Goal: Communication & Community: Share content

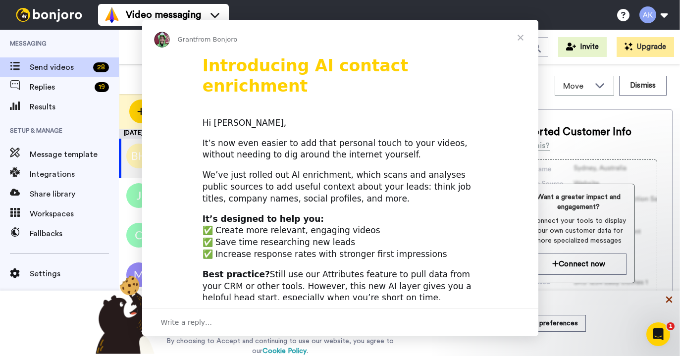
click at [668, 300] on div "Intercom messenger" at bounding box center [340, 178] width 680 height 356
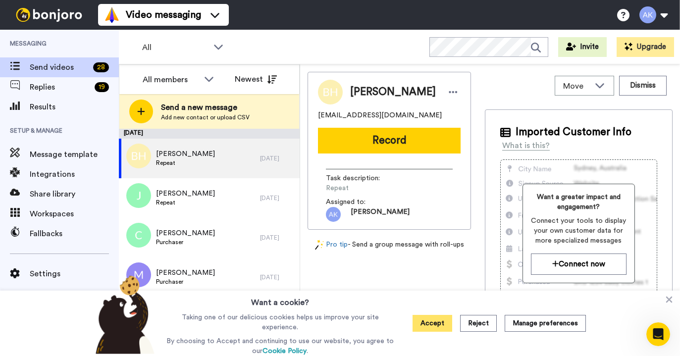
click at [436, 322] on button "Accept" at bounding box center [432, 323] width 40 height 17
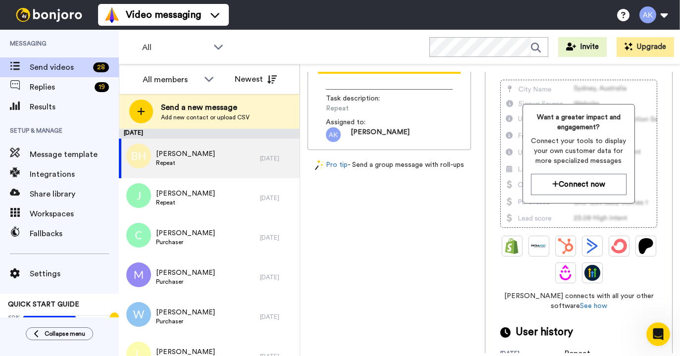
scroll to position [91, 0]
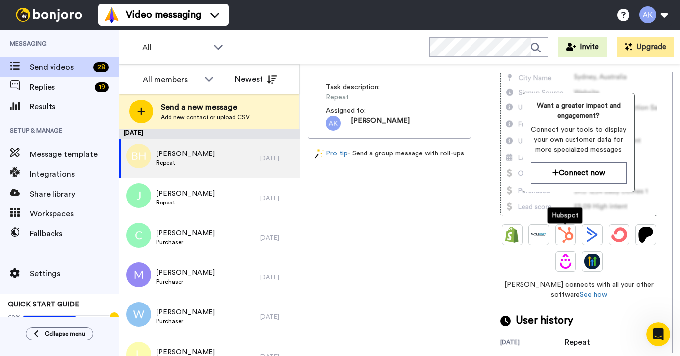
click at [564, 229] on img at bounding box center [566, 235] width 16 height 16
click at [564, 237] on img at bounding box center [566, 235] width 16 height 16
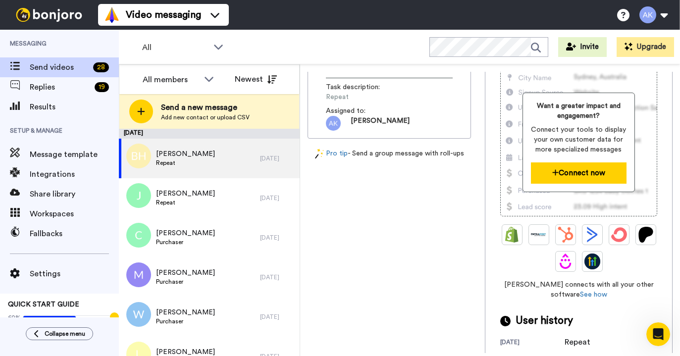
click at [567, 171] on button "Connect now" at bounding box center [578, 172] width 95 height 21
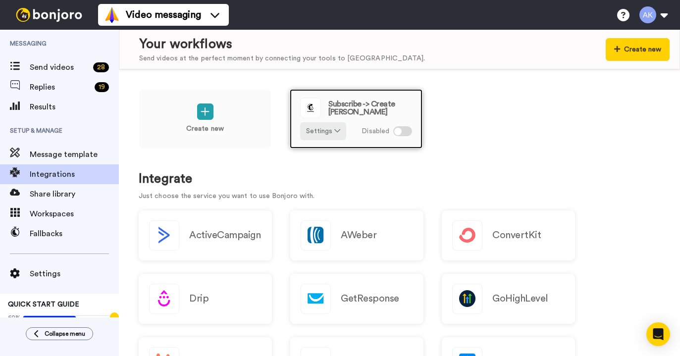
click at [405, 126] on div at bounding box center [402, 131] width 19 height 10
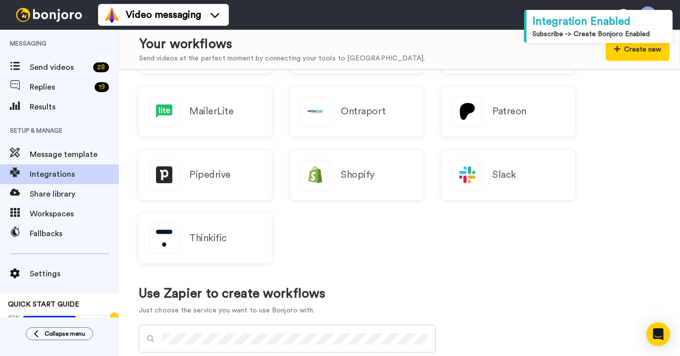
scroll to position [146, 0]
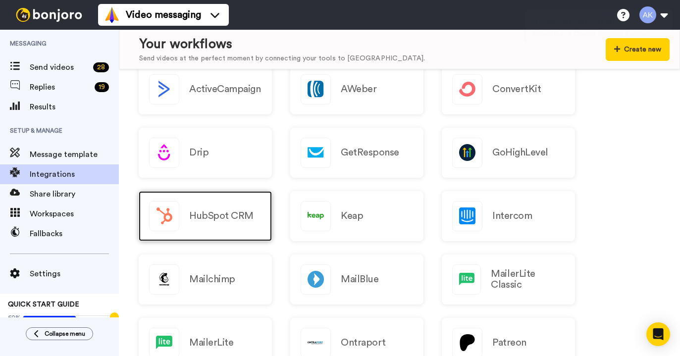
click at [206, 208] on div "HubSpot CRM" at bounding box center [205, 216] width 133 height 50
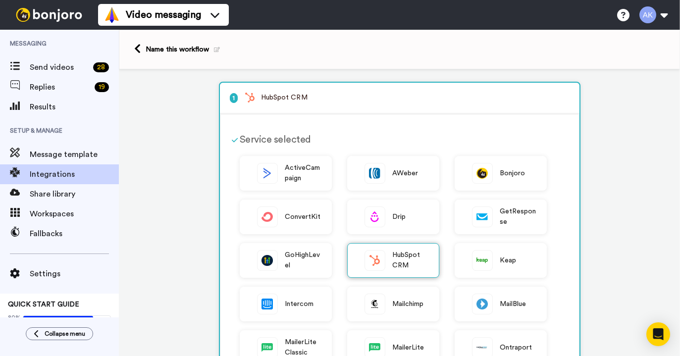
click at [403, 265] on span "HubSpot CRM" at bounding box center [410, 260] width 37 height 21
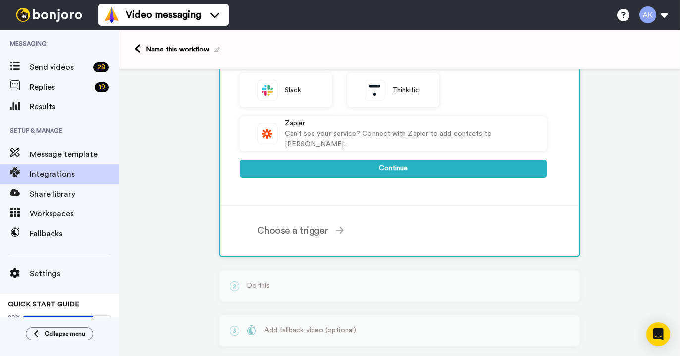
scroll to position [307, 0]
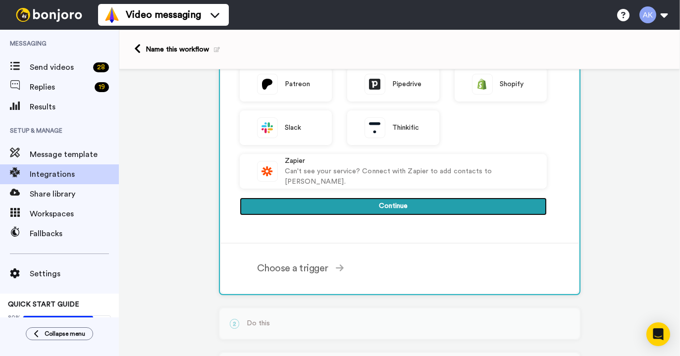
click at [400, 202] on button "Continue" at bounding box center [393, 207] width 307 height 18
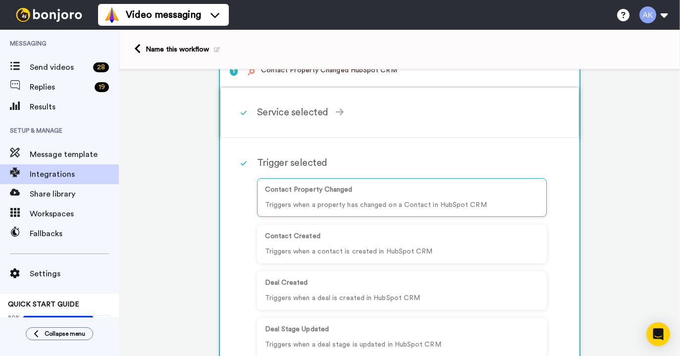
scroll to position [0, 0]
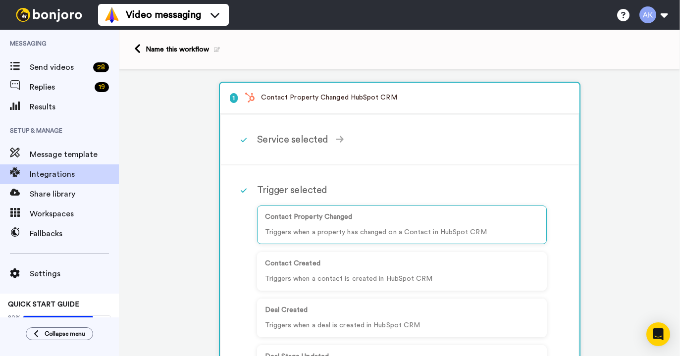
click at [65, 65] on span "Send videos" at bounding box center [59, 67] width 59 height 12
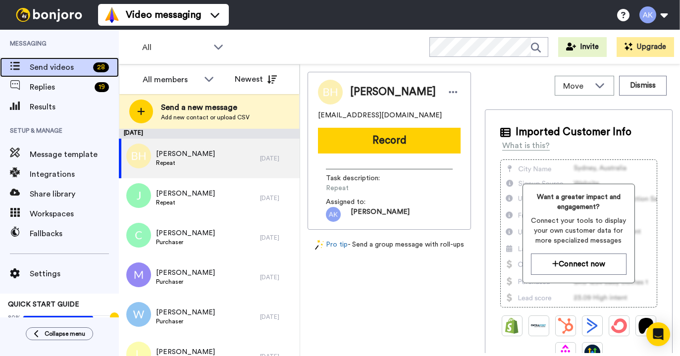
click at [39, 65] on span "Send videos" at bounding box center [59, 67] width 59 height 12
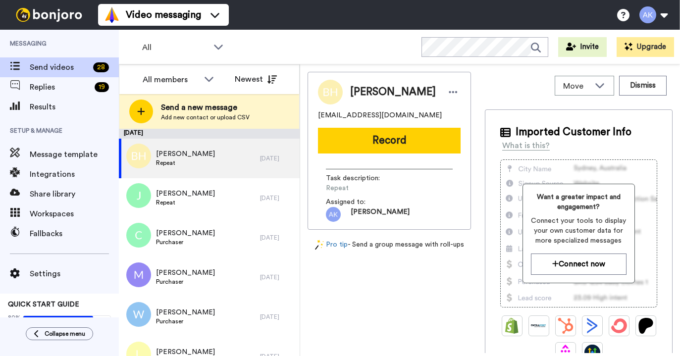
click at [133, 117] on div at bounding box center [141, 112] width 24 height 24
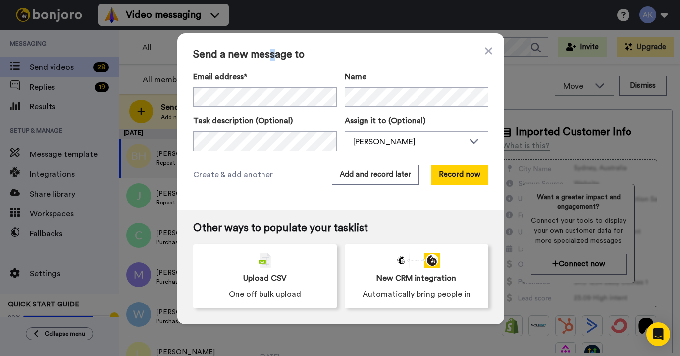
drag, startPoint x: 267, startPoint y: 57, endPoint x: 273, endPoint y: 57, distance: 5.5
click at [273, 57] on span "Send a new message to" at bounding box center [340, 55] width 295 height 12
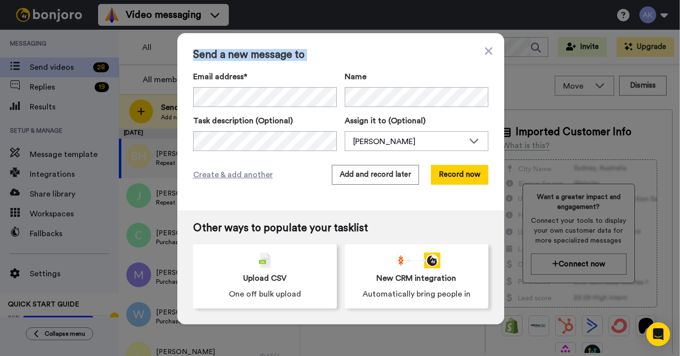
click at [273, 57] on span "Send a new message to" at bounding box center [340, 55] width 295 height 12
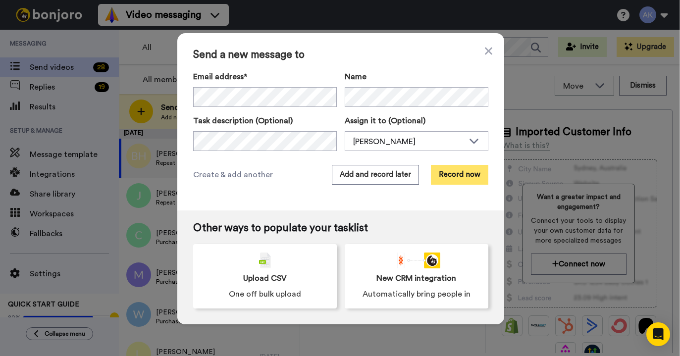
click at [435, 179] on button "Record now" at bounding box center [459, 175] width 57 height 20
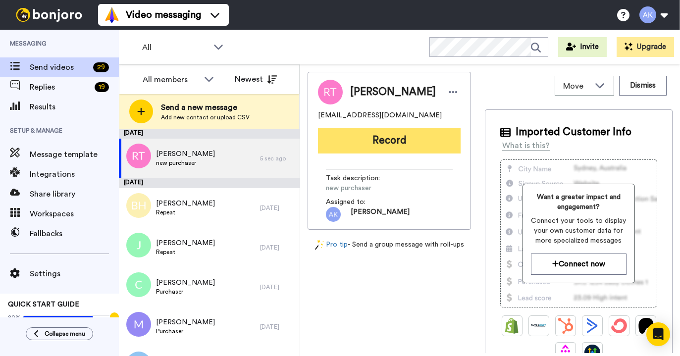
click at [385, 137] on button "Record" at bounding box center [389, 141] width 143 height 26
click at [392, 133] on button "Record" at bounding box center [389, 141] width 143 height 26
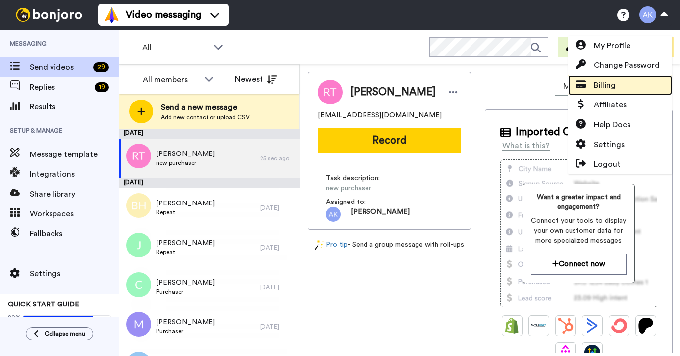
click at [587, 88] on span at bounding box center [581, 85] width 26 height 12
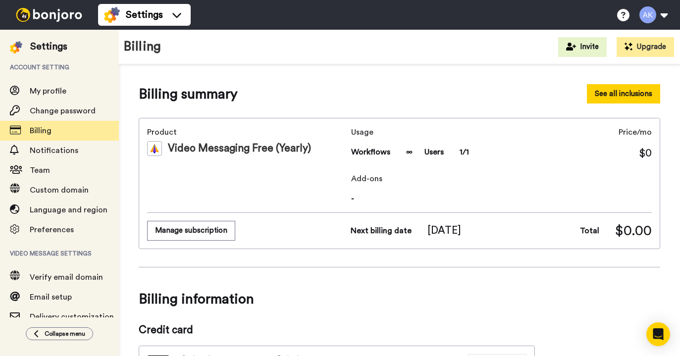
click at [613, 96] on button "See all inclusions" at bounding box center [623, 93] width 73 height 19
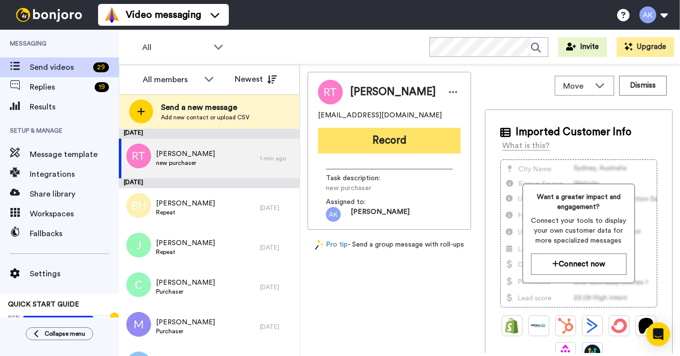
click at [380, 146] on button "Record" at bounding box center [389, 141] width 143 height 26
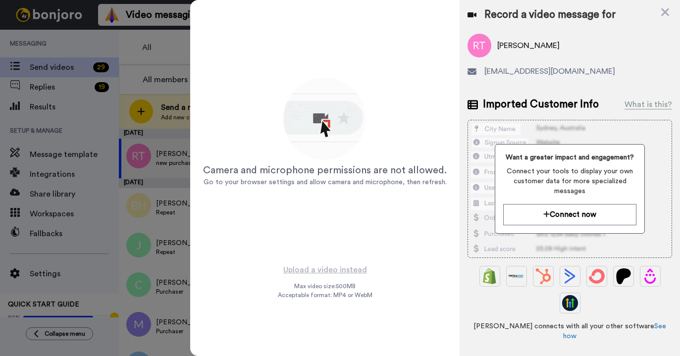
click at [355, 155] on img at bounding box center [324, 119] width 87 height 87
click at [334, 165] on div "Camera and microphone permissions are not allowed." at bounding box center [325, 170] width 244 height 14
click at [333, 133] on img at bounding box center [324, 119] width 87 height 87
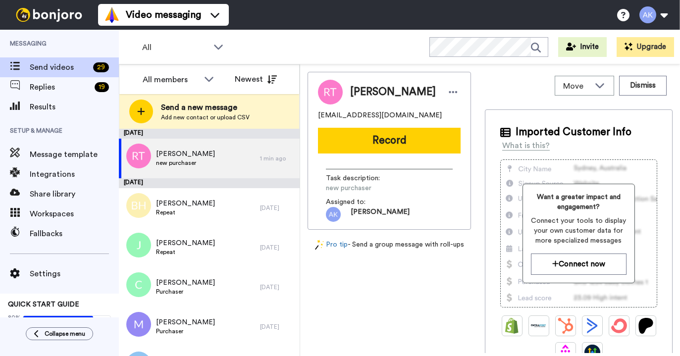
click at [352, 139] on button "Record" at bounding box center [389, 141] width 143 height 26
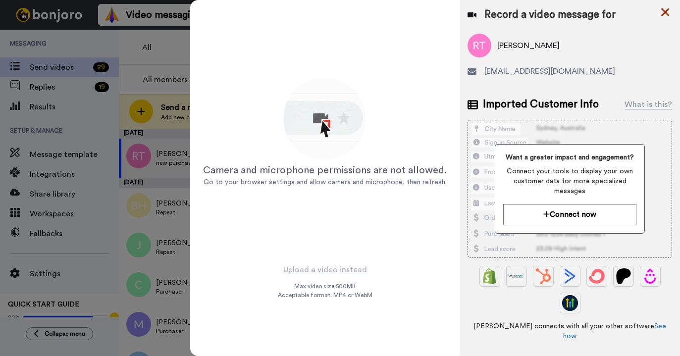
click at [663, 11] on icon at bounding box center [665, 12] width 10 height 12
